Goal: Task Accomplishment & Management: Manage account settings

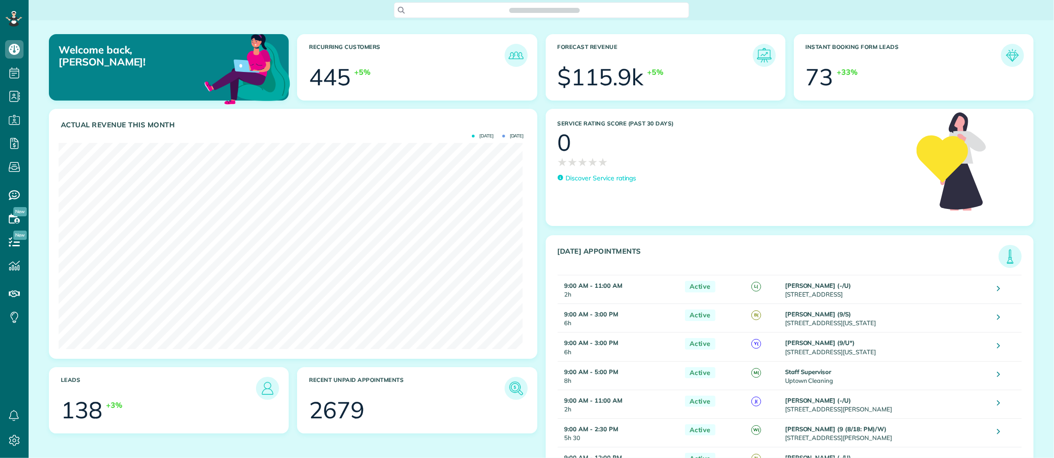
scroll to position [207, 464]
click at [434, 11] on span "Search ZenMaid…" at bounding box center [545, 10] width 281 height 9
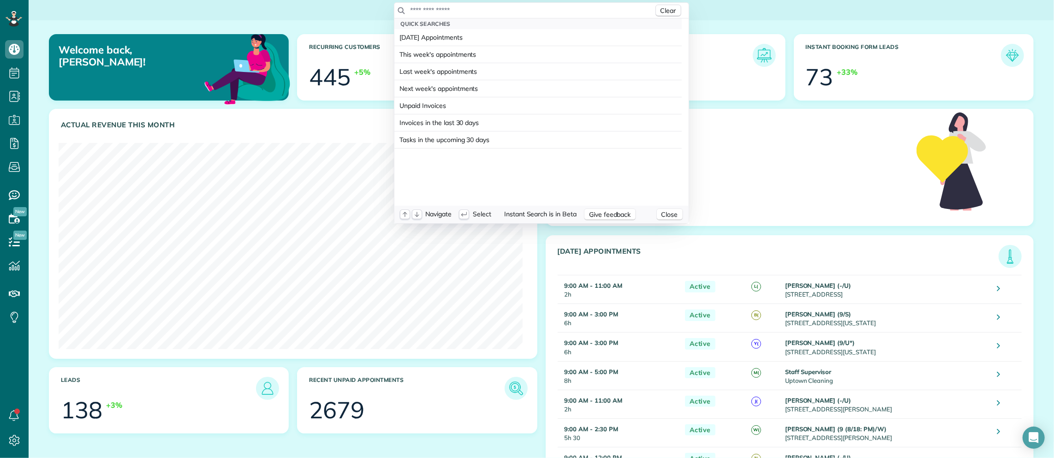
click at [434, 10] on input "text" at bounding box center [532, 10] width 244 height 9
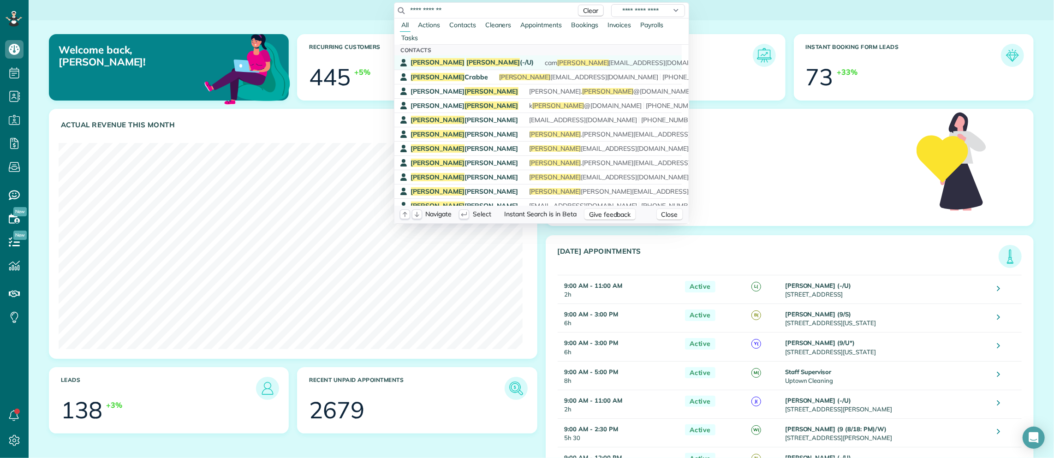
type input "**********"
click at [462, 61] on span "[PERSON_NAME] (-/U)" at bounding box center [472, 62] width 123 height 8
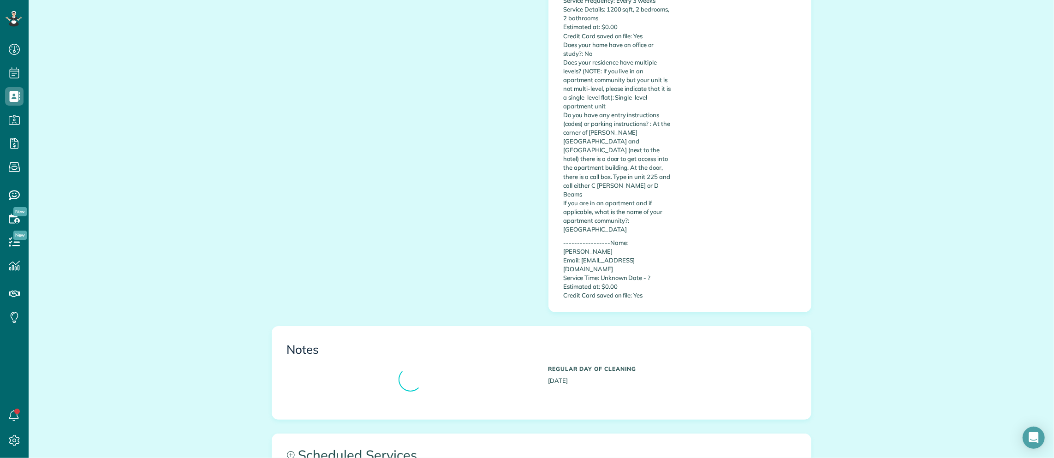
scroll to position [610, 0]
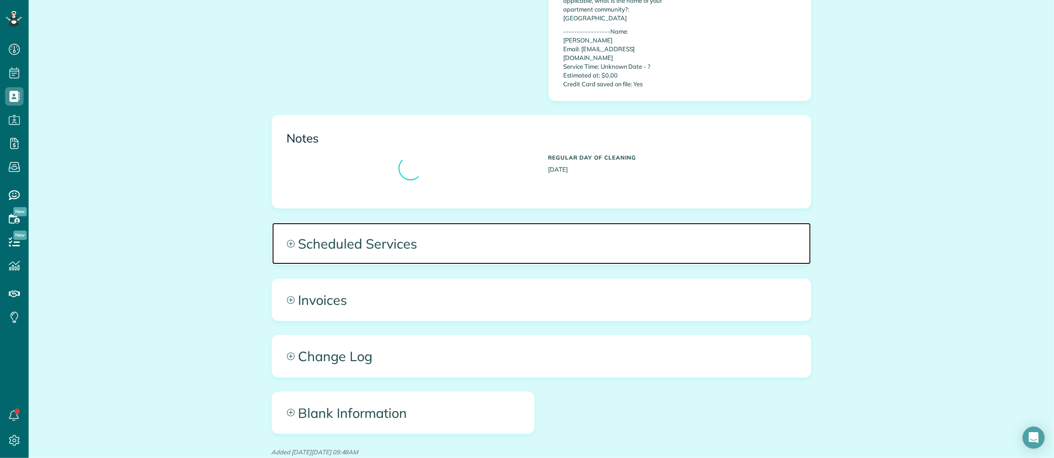
click at [445, 223] on span "Scheduled Services" at bounding box center [541, 244] width 539 height 42
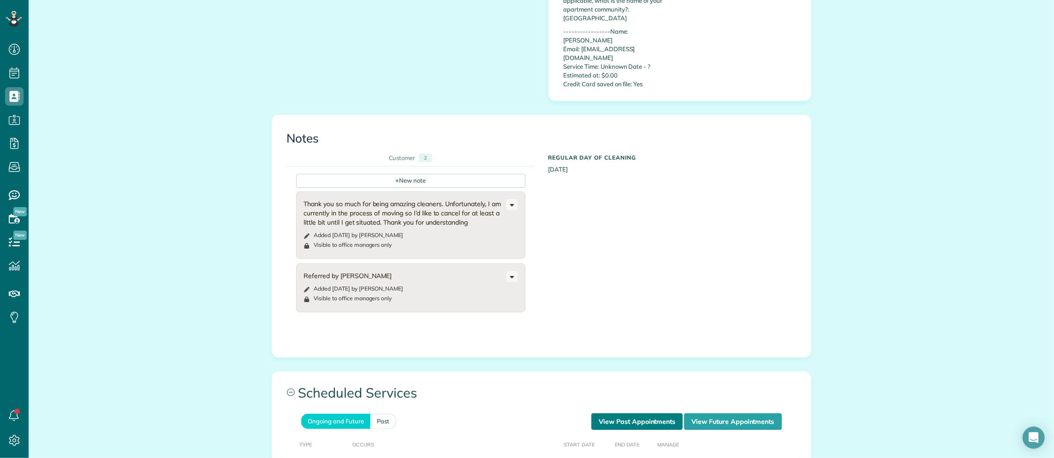
click at [601, 413] on link "View Past Appointments" at bounding box center [636, 421] width 91 height 17
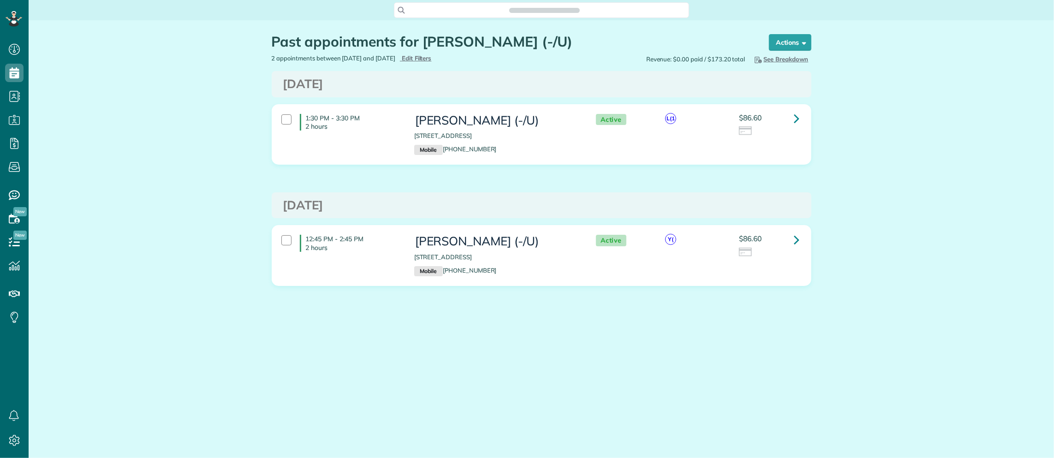
scroll to position [4, 4]
